Goal: Information Seeking & Learning: Stay updated

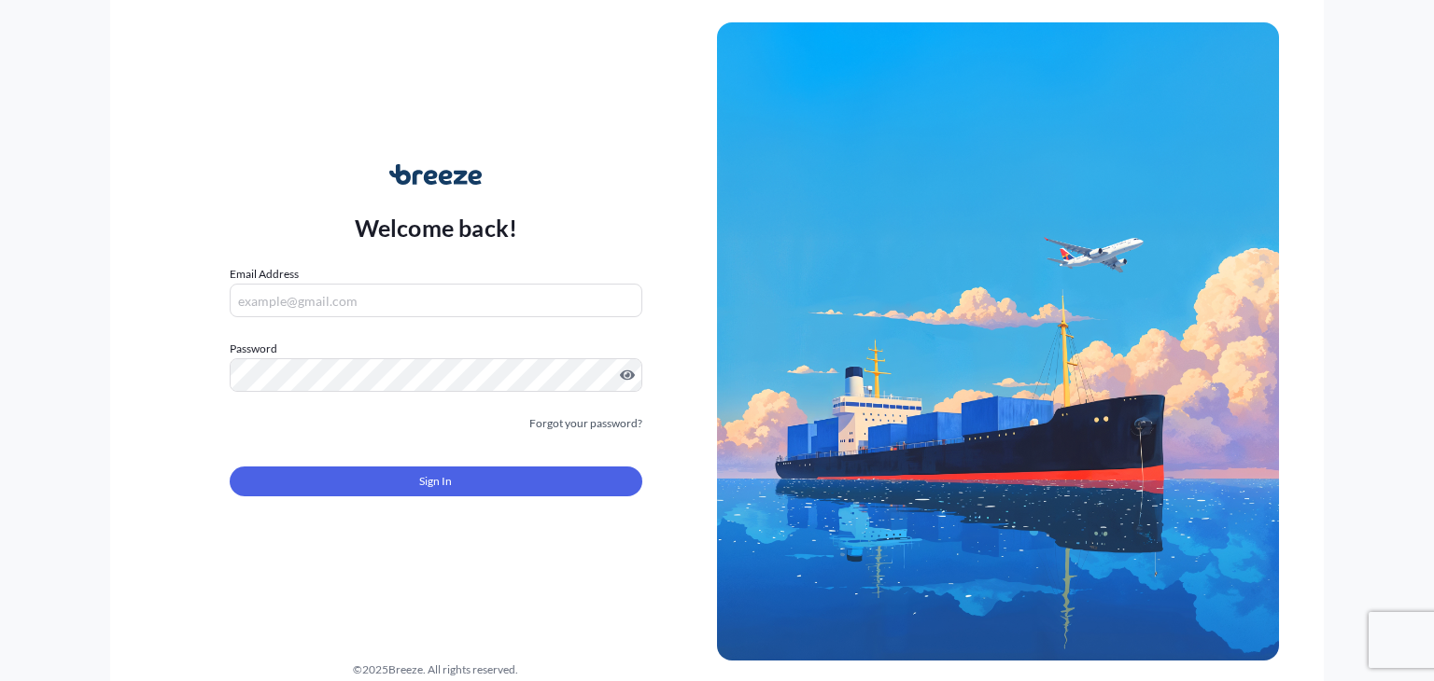
type input "[PERSON_NAME][EMAIL_ADDRESS][DOMAIN_NAME]"
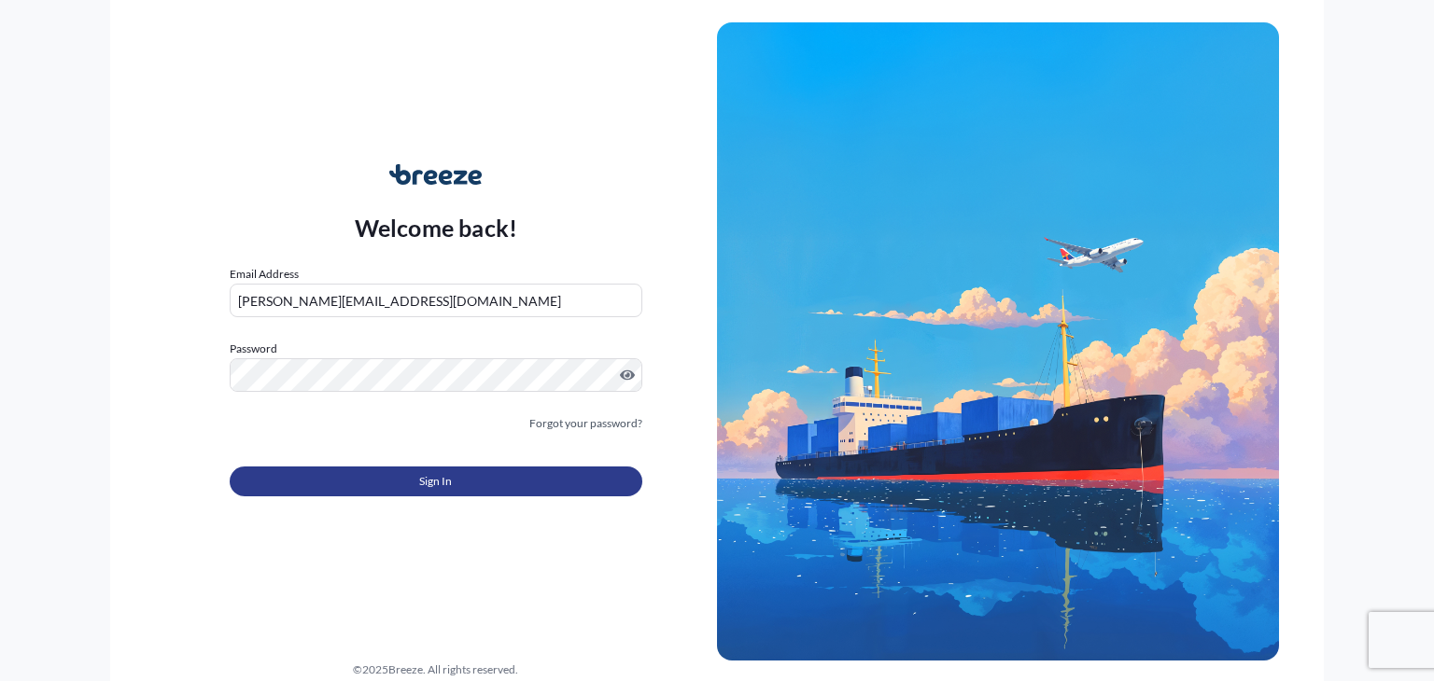
click at [439, 486] on span "Sign In" at bounding box center [435, 481] width 33 height 19
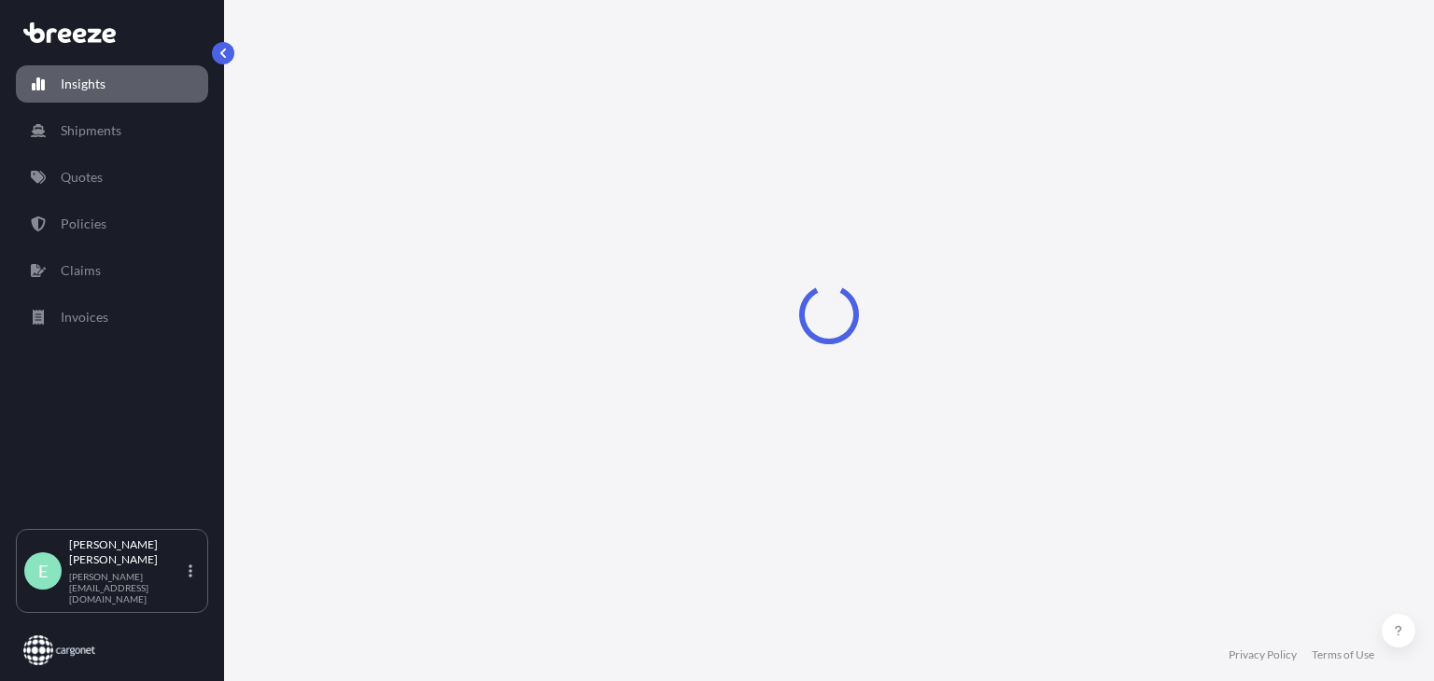
select select "2025"
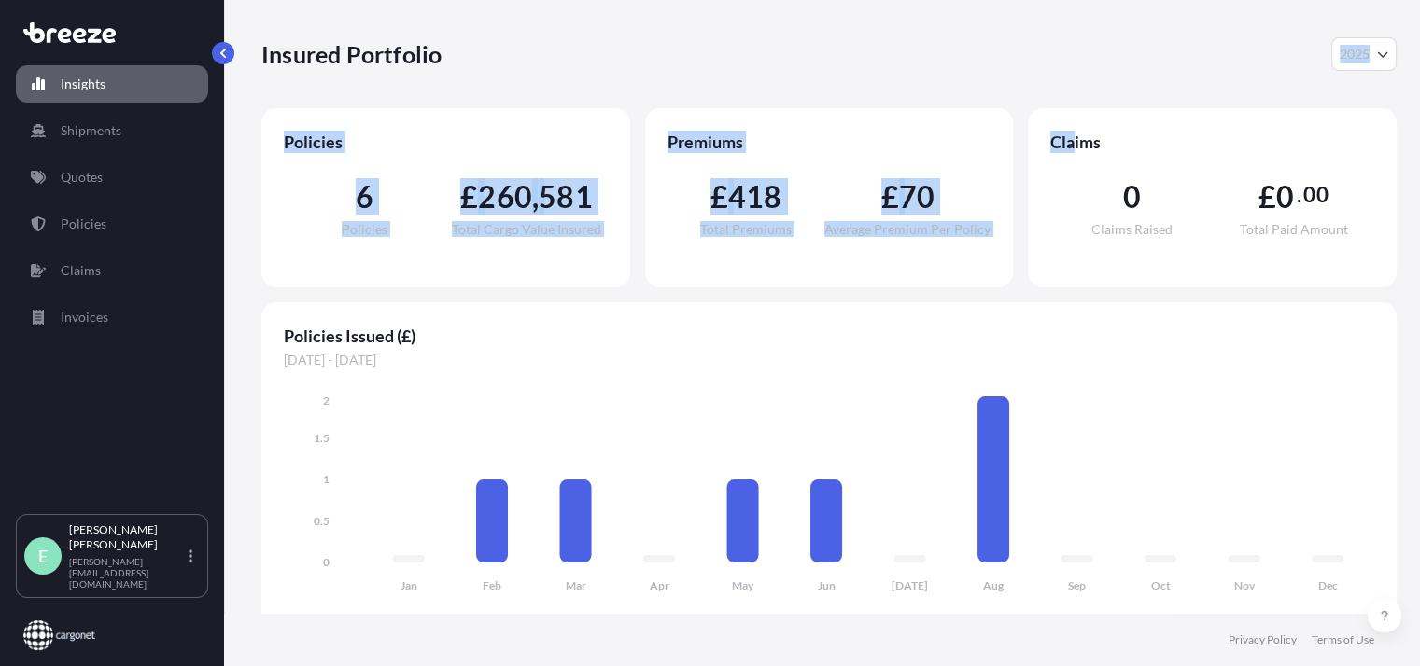
drag, startPoint x: 1071, startPoint y: 112, endPoint x: 1329, endPoint y: -72, distance: 317.3
click at [1329, 0] on html "Insights Shipments Quotes Policies Claims Invoices E [PERSON_NAME] [PERSON_NAME…" at bounding box center [710, 333] width 1420 height 666
